Goal: Find specific page/section

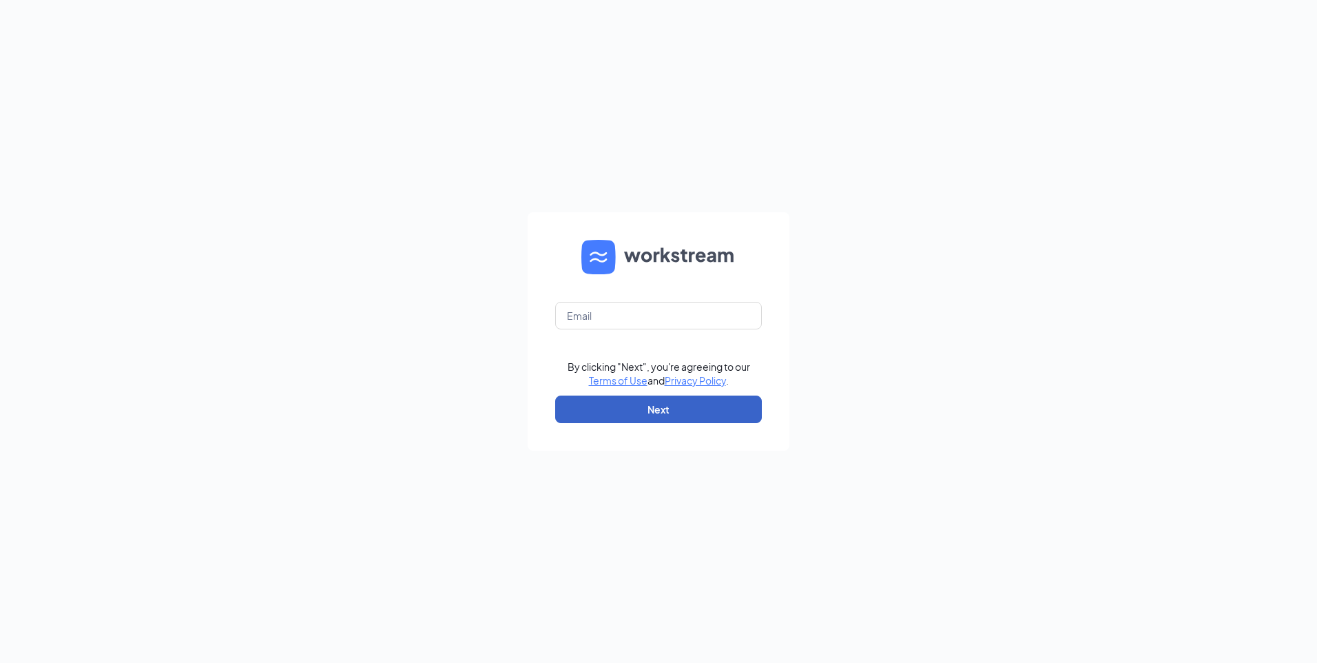
click at [652, 413] on button "Next" at bounding box center [658, 409] width 207 height 28
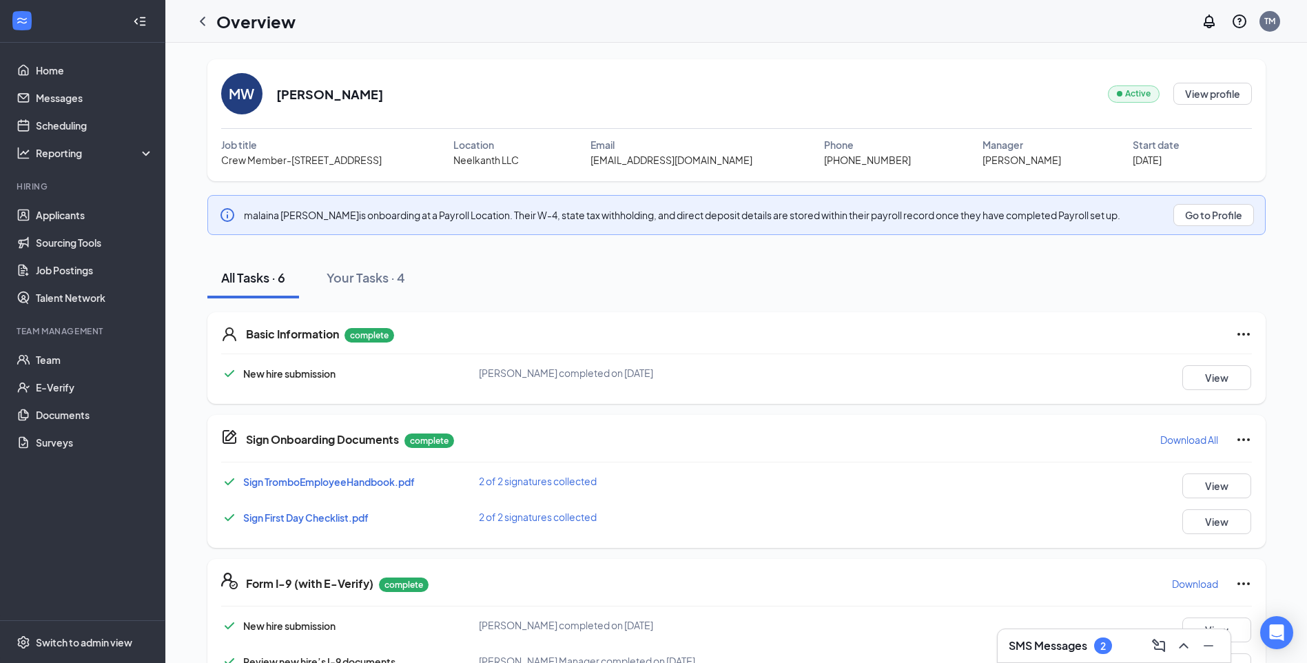
drag, startPoint x: 324, startPoint y: 94, endPoint x: 402, endPoint y: 92, distance: 78.5
click at [402, 92] on div "MW [PERSON_NAME] Active View profile" at bounding box center [736, 93] width 1030 height 41
drag, startPoint x: 402, startPoint y: 92, endPoint x: 382, endPoint y: 92, distance: 20.7
copy h2 "[PERSON_NAME]"
